Goal: Task Accomplishment & Management: Complete application form

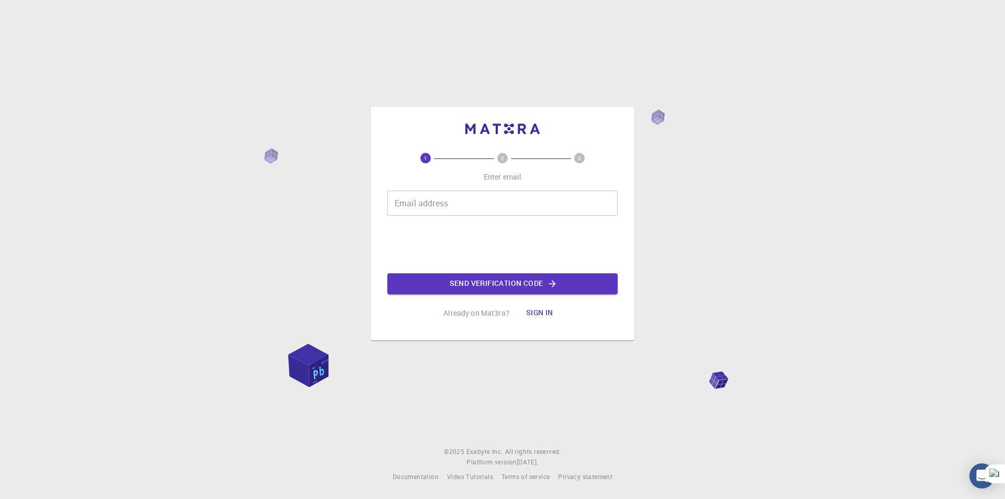
drag, startPoint x: 0, startPoint y: 0, endPoint x: 428, endPoint y: 198, distance: 471.6
click at [428, 198] on div "Email address Email address" at bounding box center [502, 203] width 230 height 25
type input "[PERSON_NAME][EMAIL_ADDRESS][DOMAIN_NAME]"
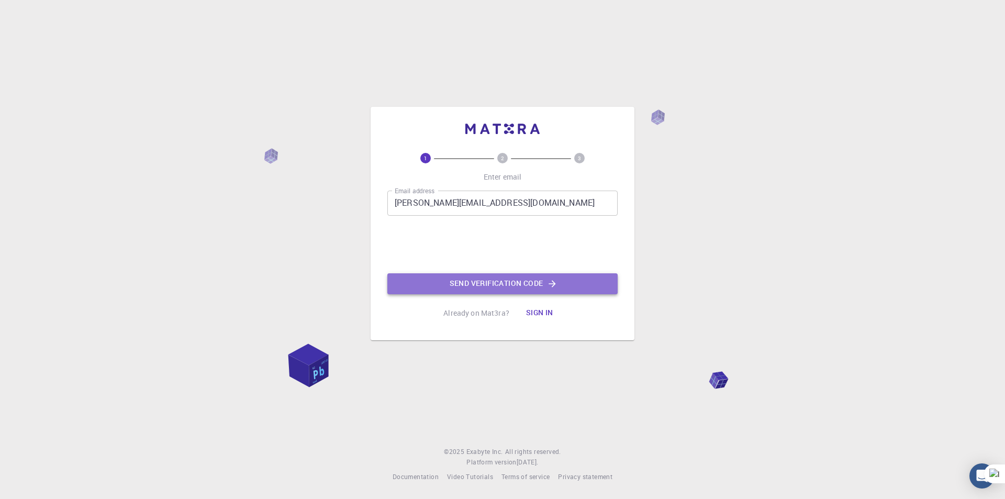
click at [465, 281] on button "Send verification code" at bounding box center [502, 283] width 230 height 21
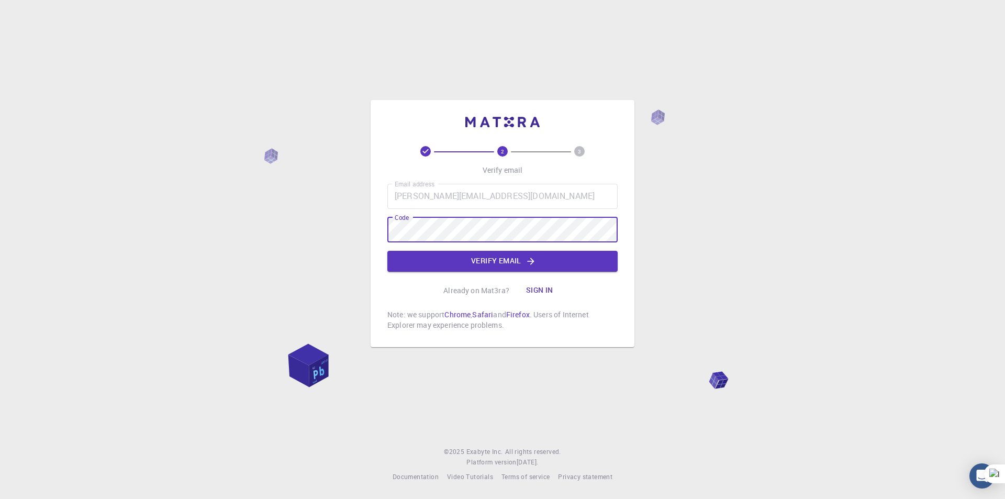
click at [331, 238] on div "2 3 Verify email Email address [PERSON_NAME][EMAIL_ADDRESS][DOMAIN_NAME] Email …" at bounding box center [502, 249] width 1005 height 499
click at [461, 263] on button "Verify email" at bounding box center [502, 261] width 230 height 21
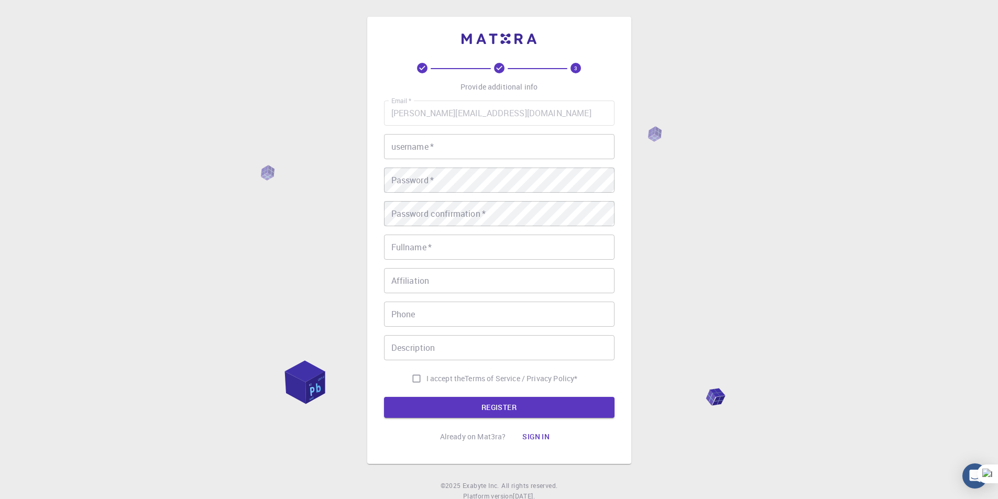
click at [422, 156] on input "username   *" at bounding box center [499, 146] width 230 height 25
click at [424, 149] on input "Ayush0513" at bounding box center [499, 146] width 230 height 25
type input "Ayush5013"
click at [451, 246] on input "Fullname   *" at bounding box center [499, 247] width 230 height 25
click at [442, 285] on input "Affiliation" at bounding box center [499, 280] width 230 height 25
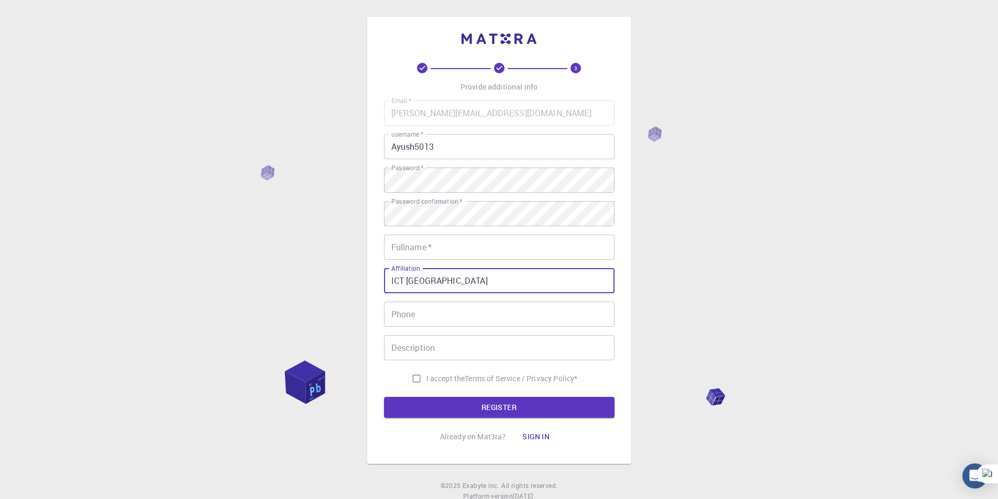
type input "ICT [GEOGRAPHIC_DATA]"
click at [442, 250] on input "Fullname   *" at bounding box center [499, 247] width 230 height 25
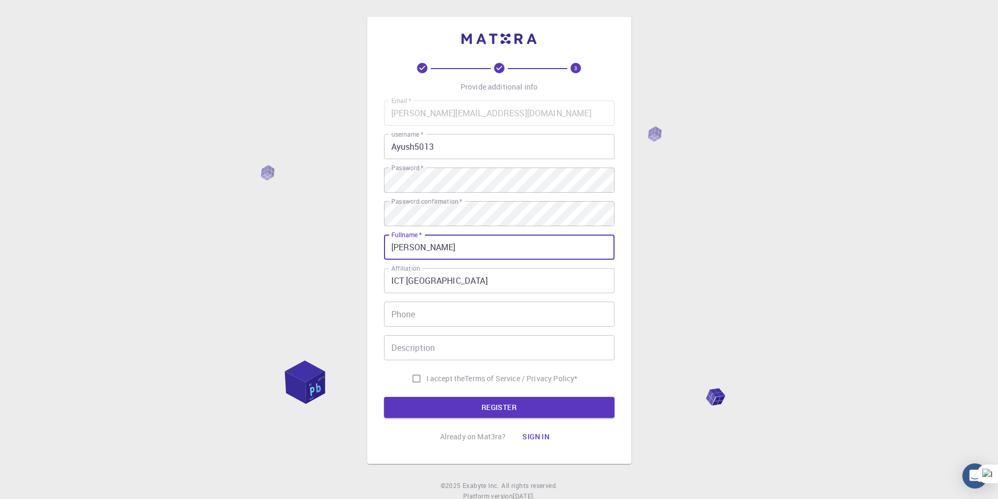
type input "[PERSON_NAME]"
click at [425, 313] on input "Phone" at bounding box center [499, 314] width 230 height 25
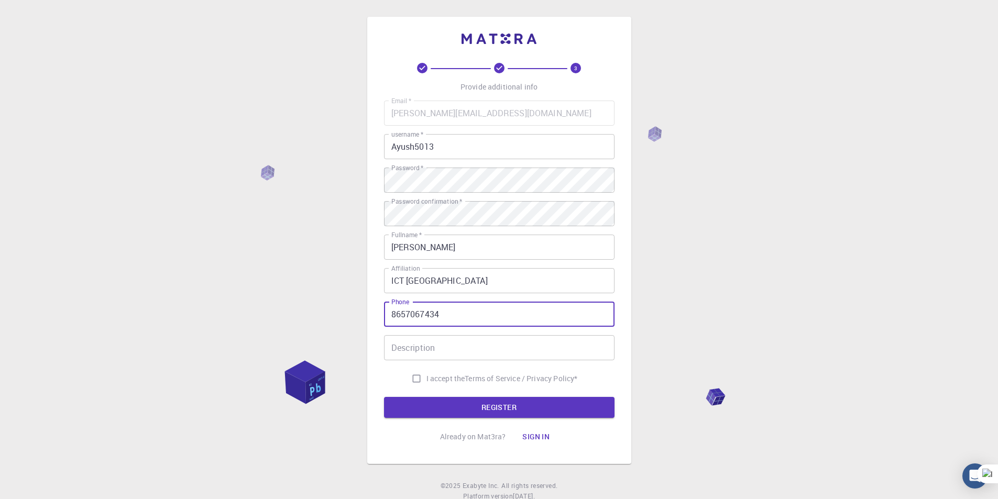
type input "8657067434"
click at [409, 378] on input "I accept the Terms of Service / Privacy Policy *" at bounding box center [416, 379] width 20 height 20
checkbox input "true"
click at [427, 407] on button "REGISTER" at bounding box center [499, 407] width 230 height 21
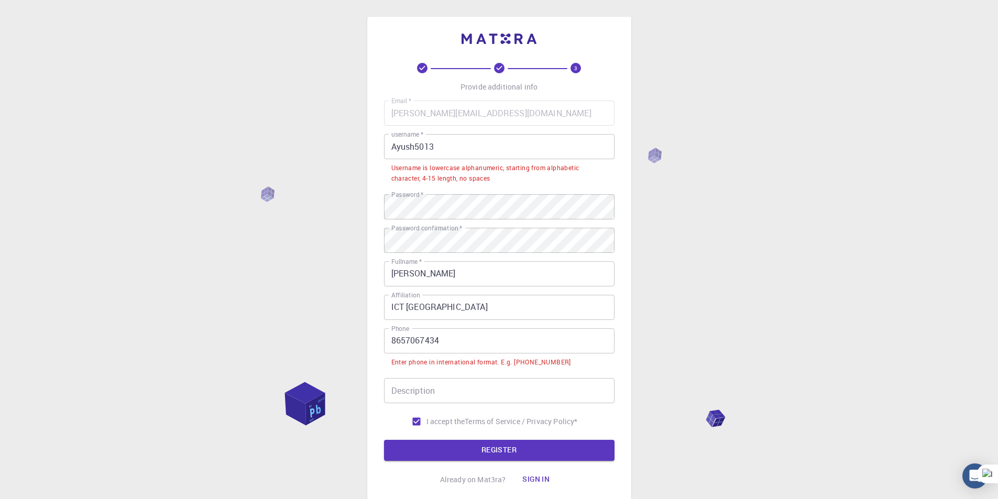
click at [395, 146] on input "Ayush5013" at bounding box center [499, 146] width 230 height 25
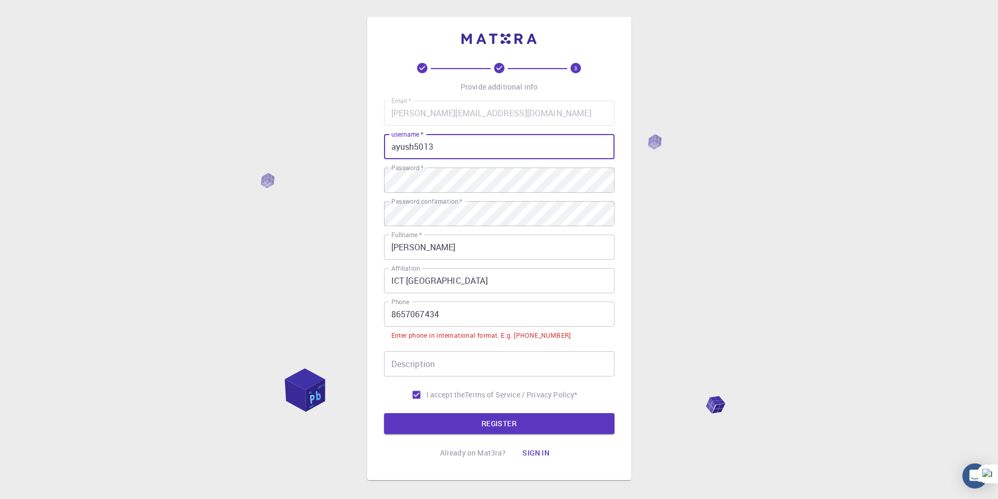
type input "ayush5013"
click at [389, 313] on input "8657067434" at bounding box center [499, 314] width 230 height 25
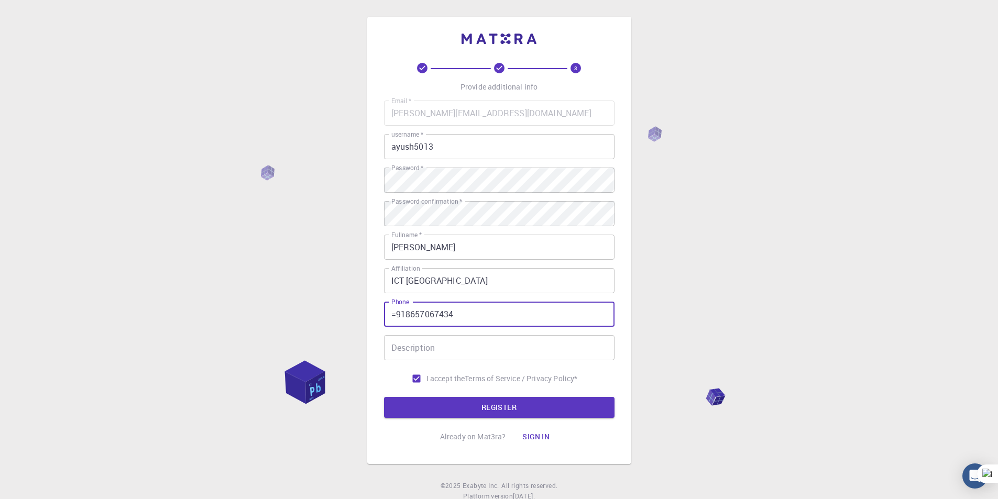
click at [396, 318] on input "=918657067434" at bounding box center [499, 314] width 230 height 25
type input "[PHONE_NUMBER]"
click at [468, 400] on button "REGISTER" at bounding box center [499, 407] width 230 height 21
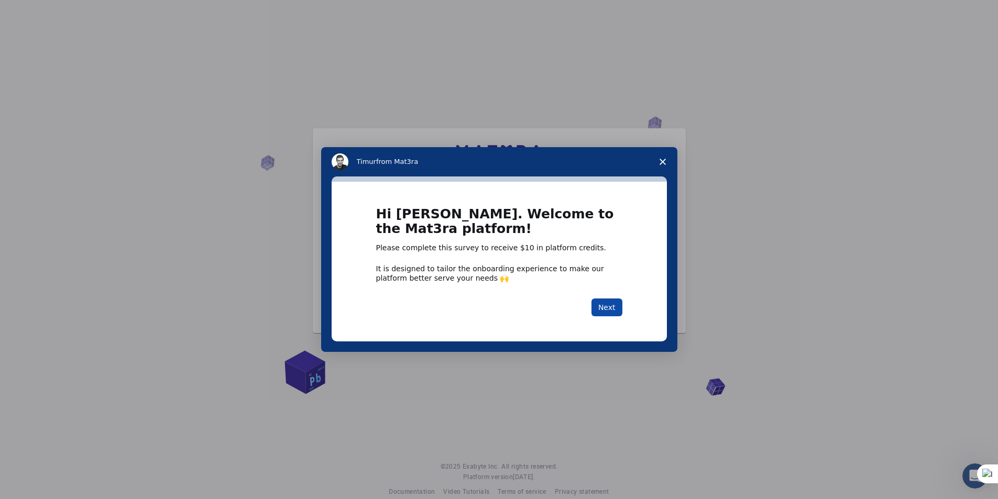
click at [605, 309] on button "Next" at bounding box center [606, 307] width 31 height 18
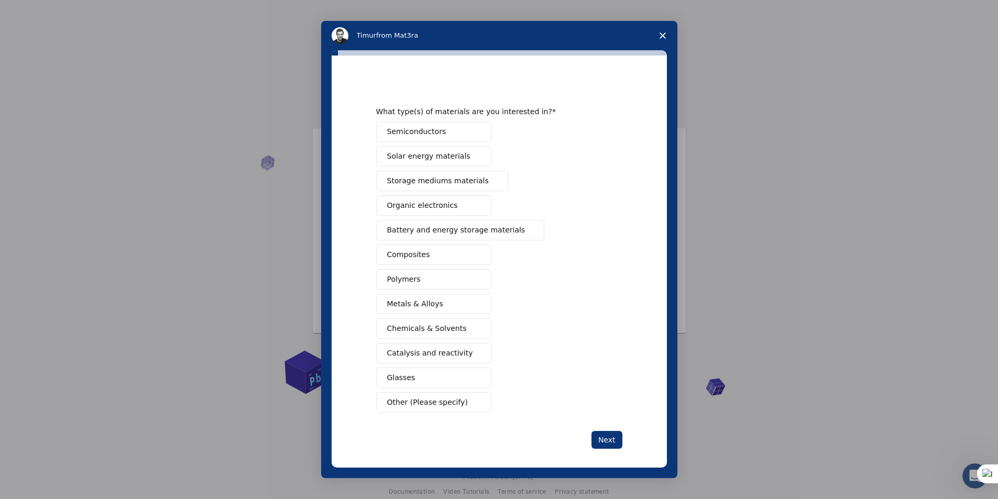
click at [429, 132] on span "Semiconductors" at bounding box center [416, 131] width 59 height 11
click at [430, 158] on span "Solar energy materials" at bounding box center [428, 156] width 83 height 11
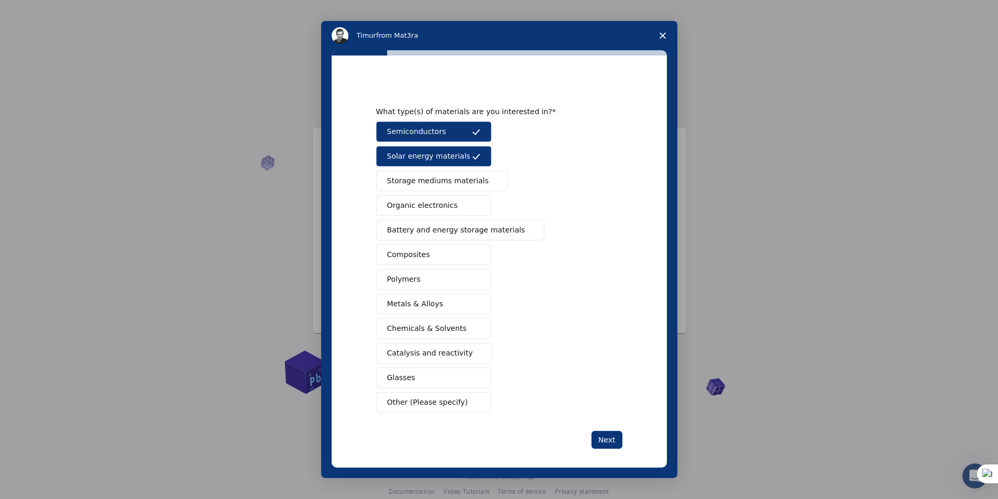
click at [455, 238] on button "Battery and energy storage materials" at bounding box center [460, 230] width 169 height 20
click at [457, 252] on button "Composites" at bounding box center [433, 255] width 115 height 20
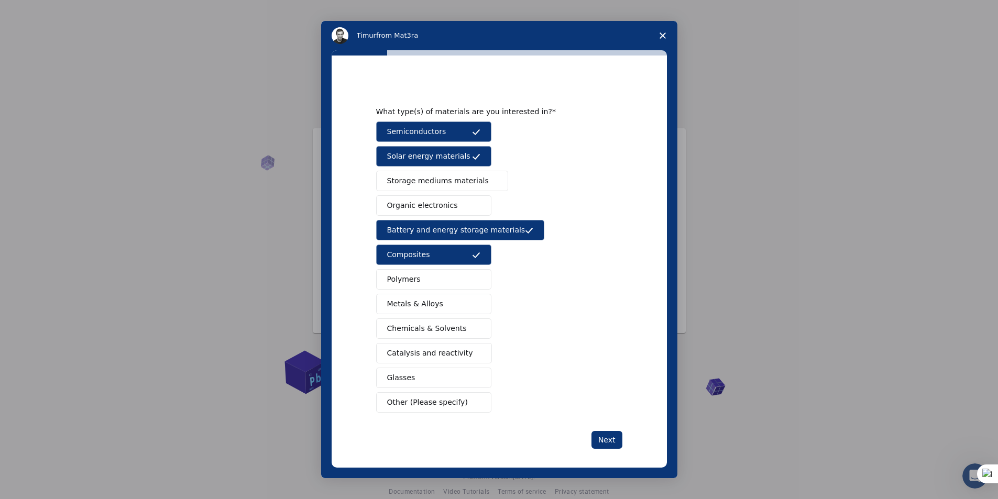
click at [460, 275] on button "Polymers" at bounding box center [433, 279] width 115 height 20
click at [591, 440] on button "Next" at bounding box center [606, 440] width 31 height 18
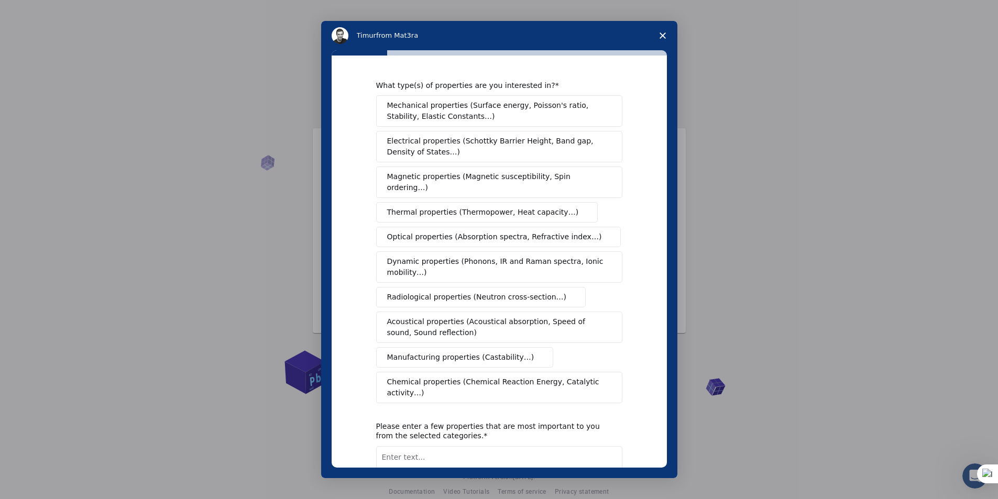
click at [478, 105] on span "Mechanical properties (Surface energy, Poisson's ratio, Stability, Elastic Cons…" at bounding box center [496, 111] width 218 height 22
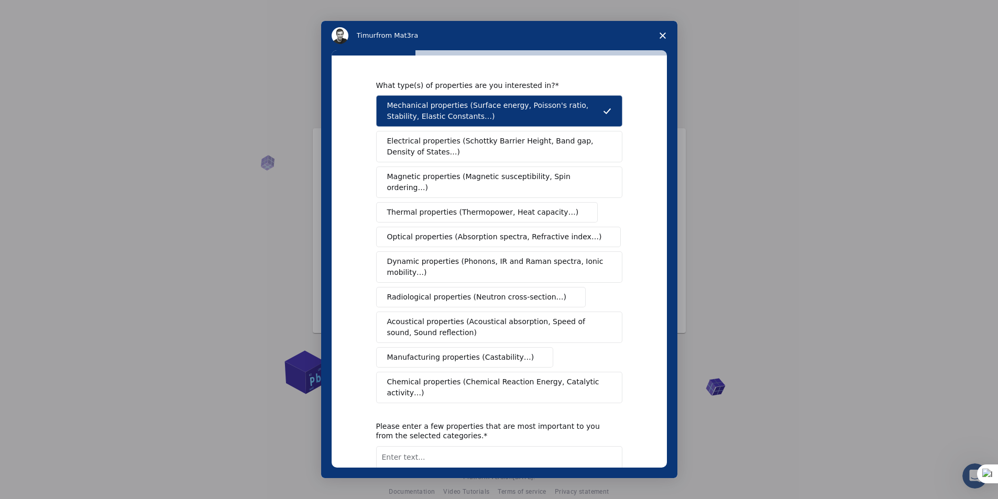
click at [478, 138] on span "Electrical properties (Schottky Barrier Height, Band gap, Density of States…)" at bounding box center [496, 147] width 218 height 22
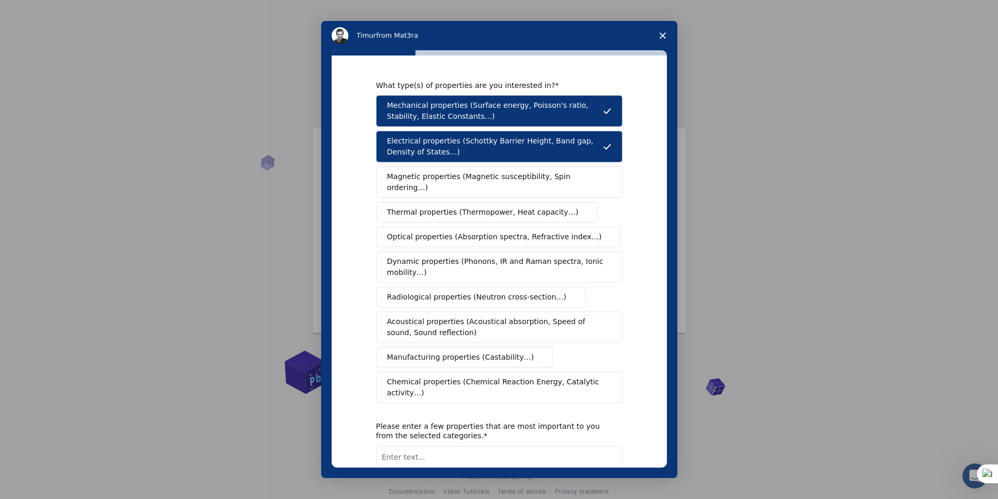
click at [476, 172] on span "Magnetic properties (Magnetic susceptibility, Spin ordering…)" at bounding box center [495, 182] width 216 height 22
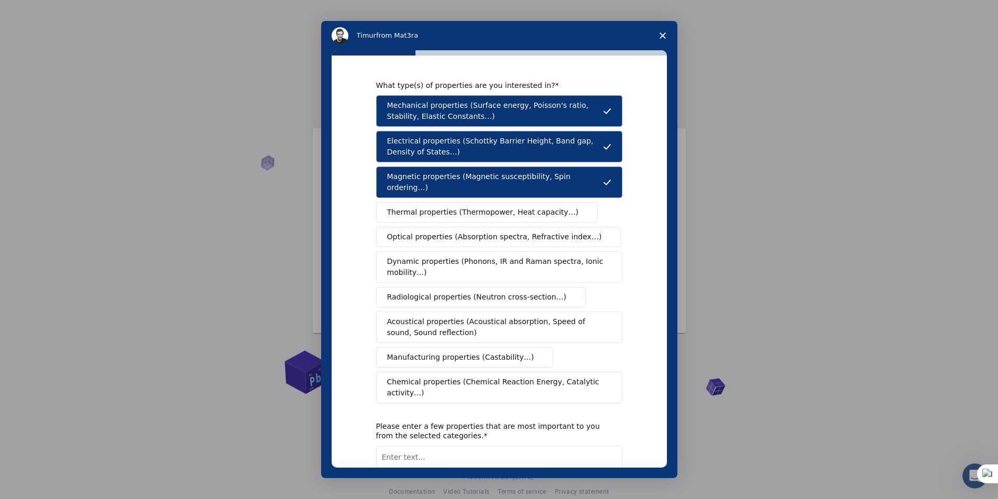
click at [475, 207] on span "Thermal properties (Thermopower, Heat capacity…)" at bounding box center [483, 212] width 192 height 11
click at [475, 231] on span "Optical properties (Absorption spectra, Refractive index…)" at bounding box center [494, 236] width 215 height 11
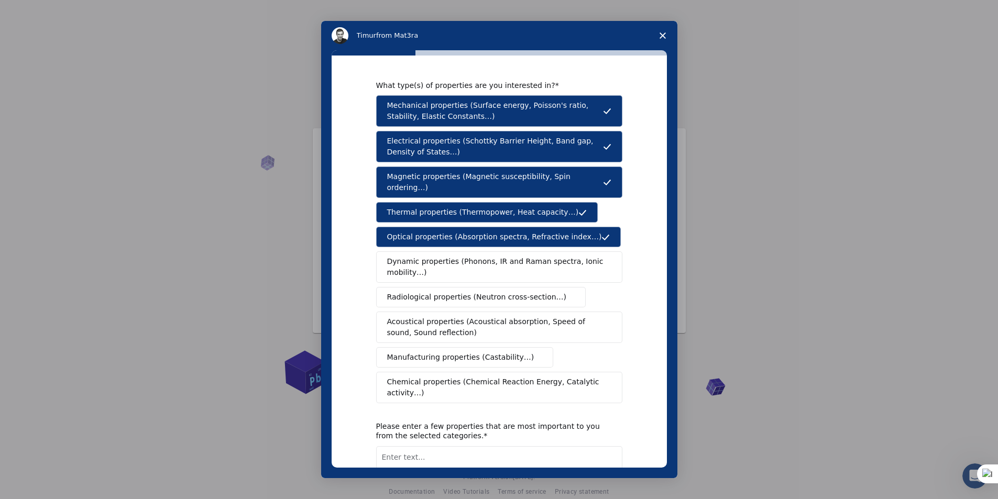
click at [478, 256] on span "Dynamic properties (Phonons, IR and Raman spectra, Ionic mobility…)" at bounding box center [495, 267] width 217 height 22
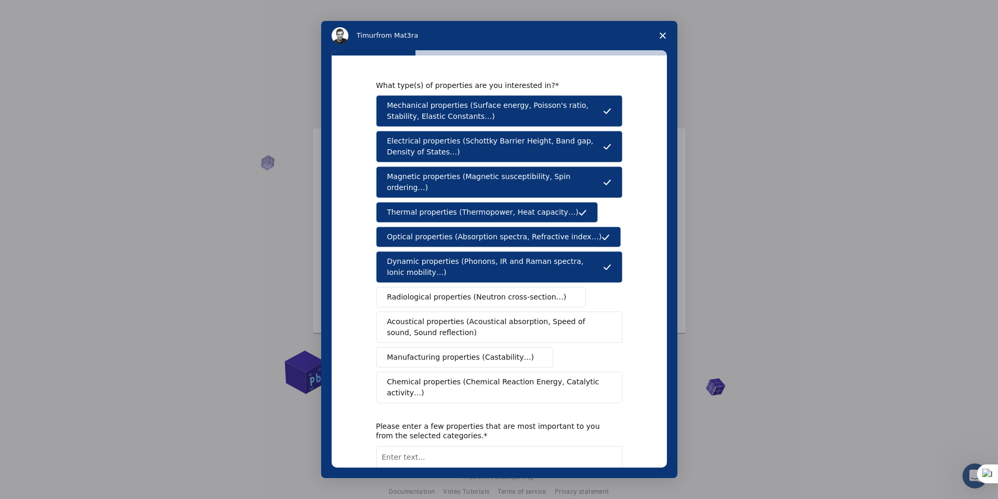
click at [477, 292] on span "Radiological properties (Neutron cross-section…)" at bounding box center [477, 297] width 180 height 11
click at [486, 321] on span "Acoustical properties (Acoustical absorption, Speed of sound, Sound reflection)" at bounding box center [496, 327] width 218 height 22
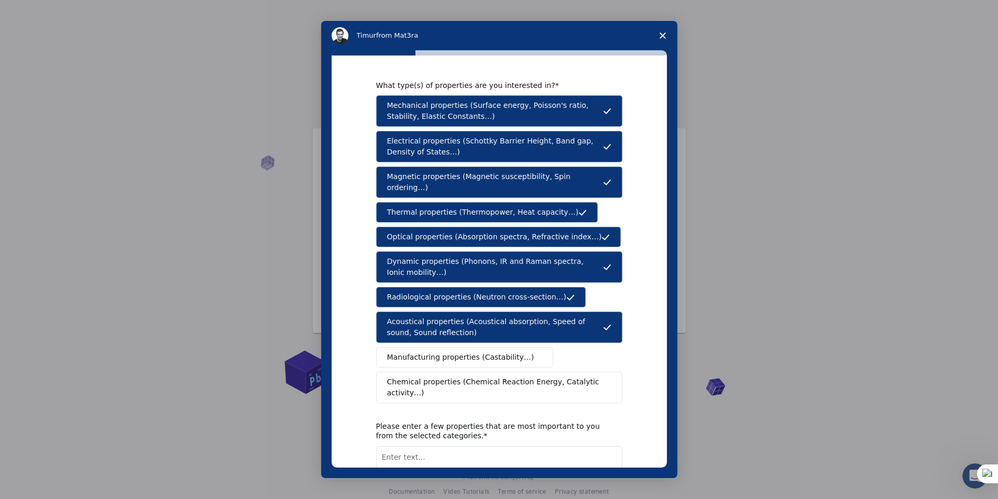
click at [485, 352] on span "Manufacturing properties (Castability…)" at bounding box center [460, 357] width 147 height 11
click at [483, 376] on span "Chemical properties (Chemical Reaction Energy, Catalytic activity…)" at bounding box center [495, 387] width 217 height 22
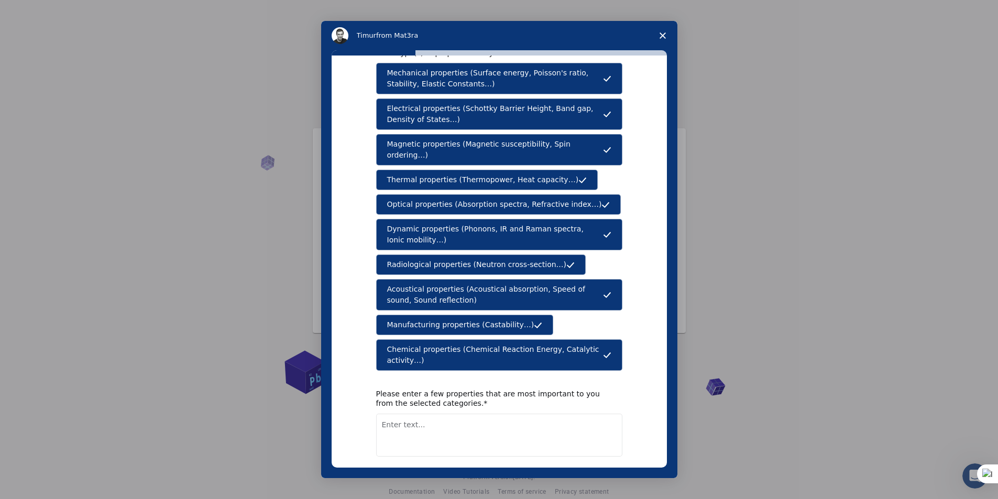
scroll to position [61, 0]
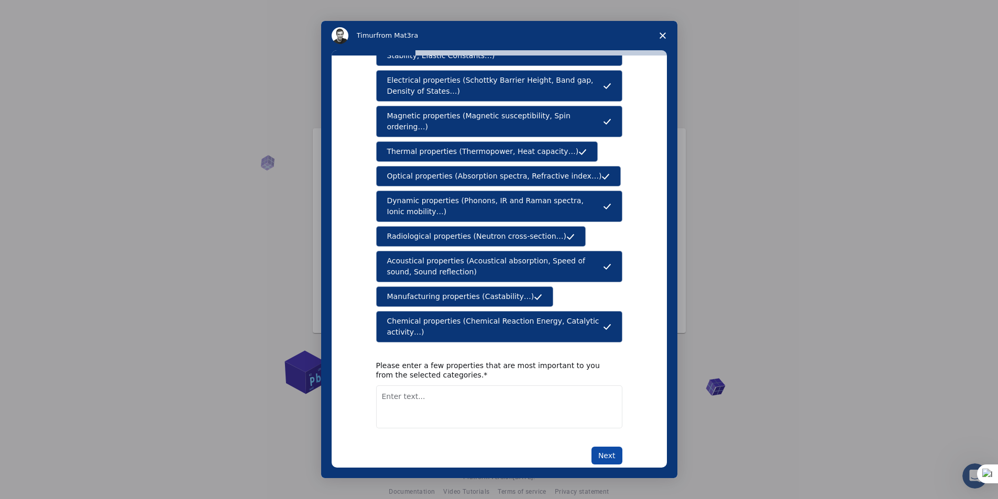
click at [610, 447] on button "Next" at bounding box center [606, 456] width 31 height 18
click at [426, 393] on textarea "Enter text..." at bounding box center [499, 406] width 246 height 43
type textarea "mechanical property"
click at [622, 433] on div "What type(s) of properties are you interested in? Mechanical properties (Surfac…" at bounding box center [498, 262] width 335 height 412
click at [613, 447] on button "Next" at bounding box center [606, 456] width 31 height 18
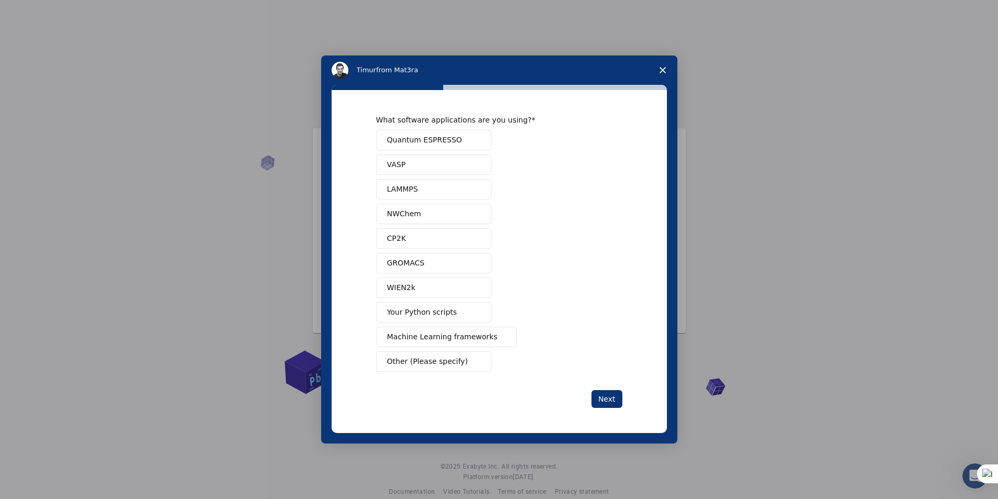
scroll to position [0, 0]
click at [455, 142] on button "Quantum ESPRESSO" at bounding box center [433, 140] width 115 height 20
click at [601, 407] on button "Next" at bounding box center [606, 399] width 31 height 18
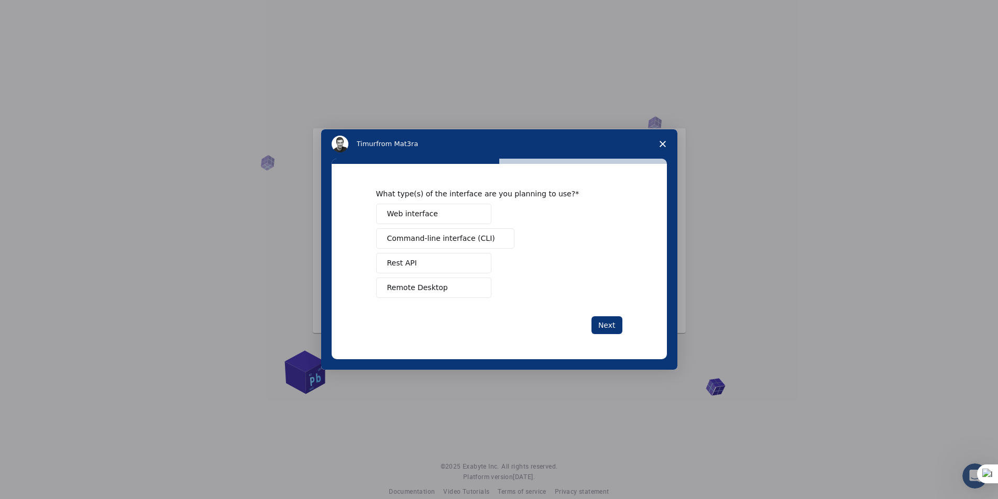
click at [477, 265] on span "Intercom messenger" at bounding box center [476, 263] width 8 height 8
click at [469, 242] on span "Command-line interface (CLI)" at bounding box center [441, 238] width 108 height 11
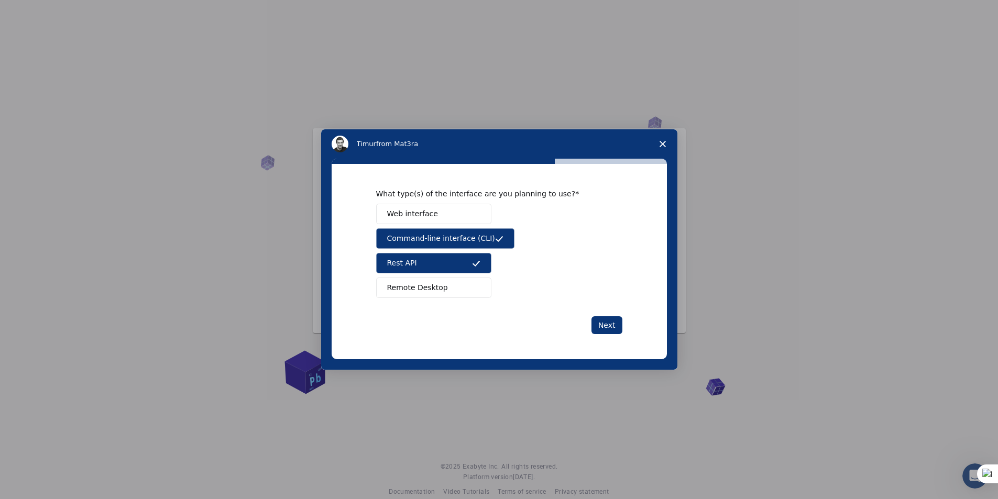
click at [463, 213] on button "Web interface" at bounding box center [433, 214] width 115 height 20
click at [461, 280] on button "Remote Desktop" at bounding box center [433, 288] width 115 height 20
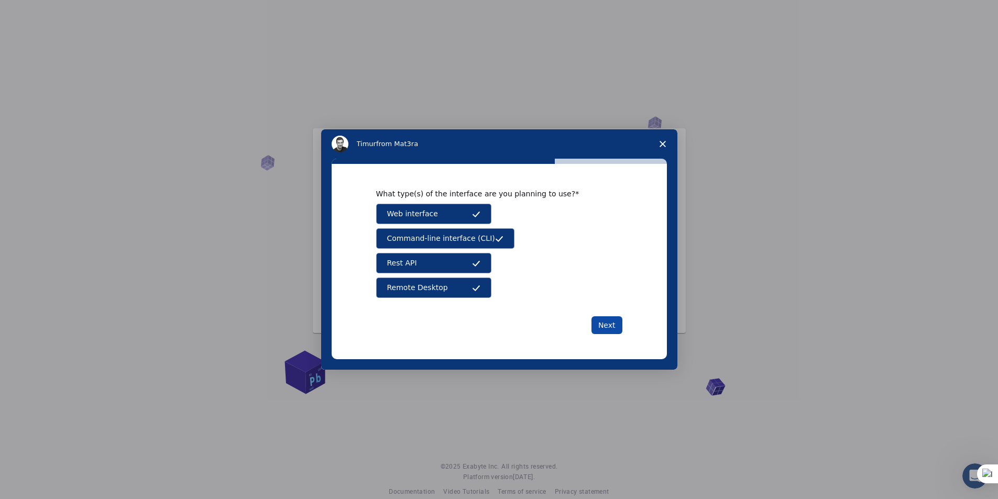
click at [608, 330] on button "Next" at bounding box center [606, 325] width 31 height 18
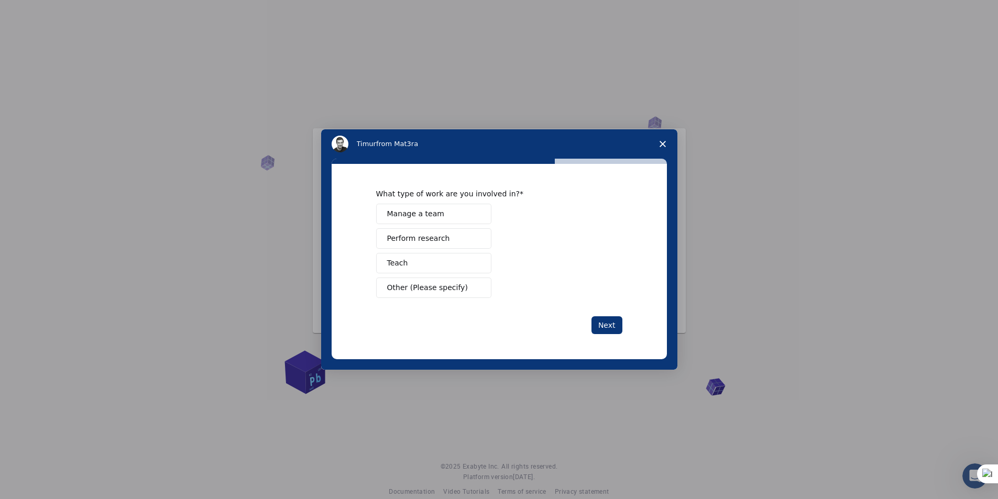
click at [437, 218] on button "Manage a team" at bounding box center [433, 214] width 115 height 20
click at [446, 240] on button "Perform research" at bounding box center [433, 238] width 115 height 20
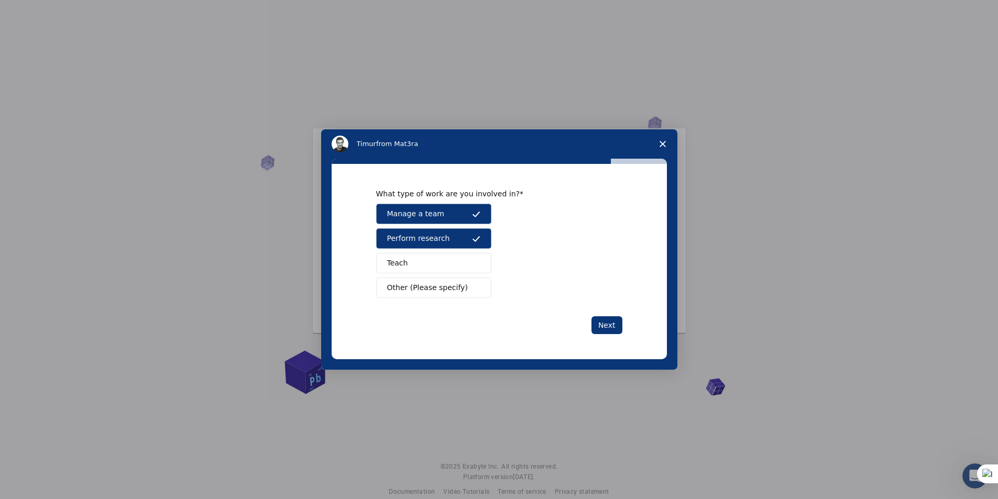
click at [446, 263] on button "Teach" at bounding box center [433, 263] width 115 height 20
click at [449, 285] on span "Other (Please specify)" at bounding box center [427, 287] width 81 height 11
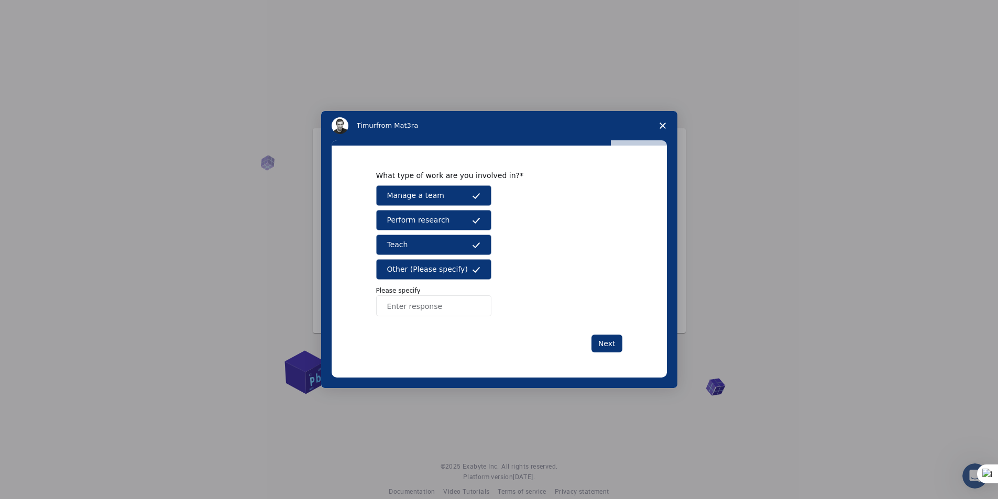
click at [437, 238] on button "Teach" at bounding box center [433, 245] width 115 height 20
click at [474, 270] on icon "Intercom messenger" at bounding box center [476, 269] width 8 height 8
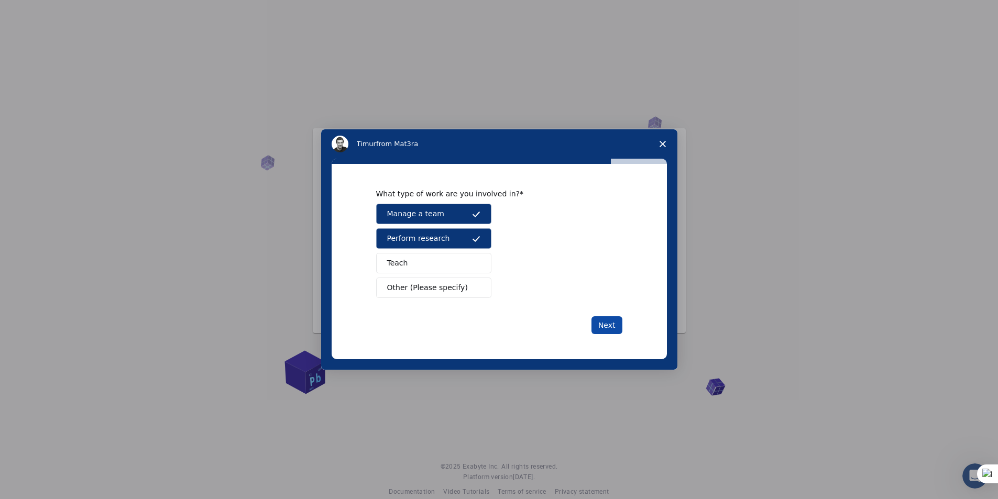
click at [601, 328] on button "Next" at bounding box center [606, 325] width 31 height 18
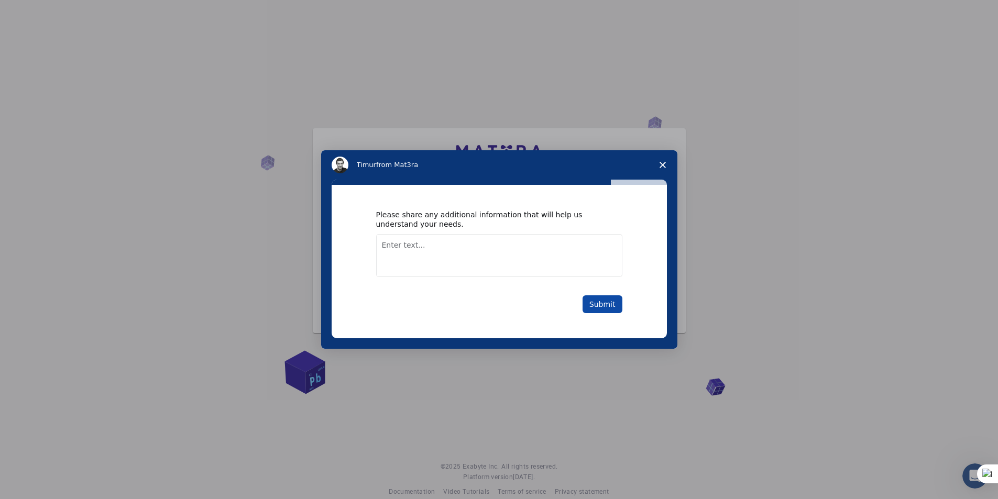
click at [602, 312] on button "Submit" at bounding box center [602, 304] width 40 height 18
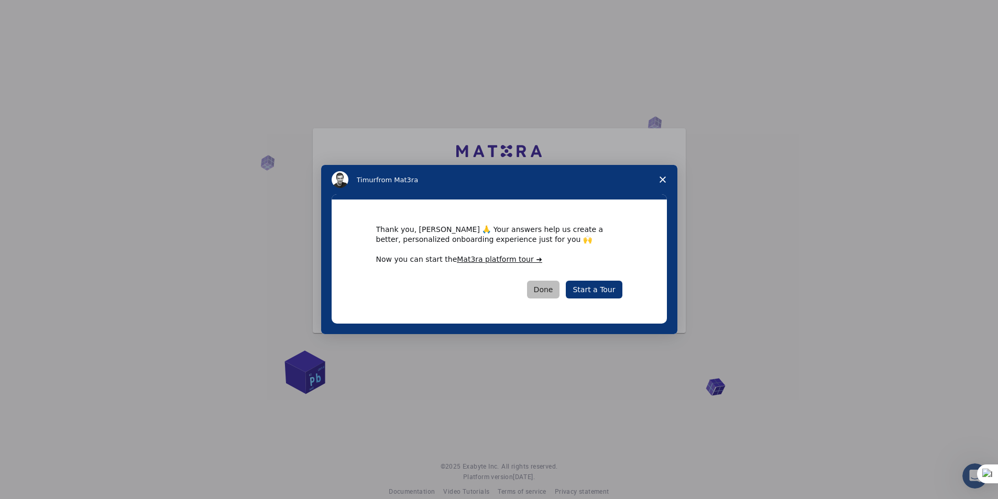
click at [555, 289] on button "Done" at bounding box center [543, 290] width 33 height 18
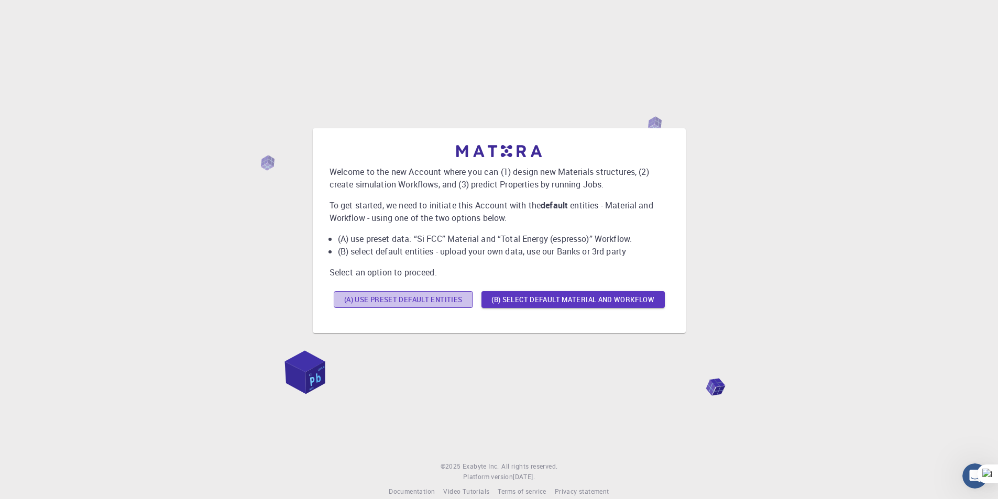
click at [458, 293] on button "(A) Use preset default entities" at bounding box center [403, 299] width 139 height 17
